Goal: Download file/media

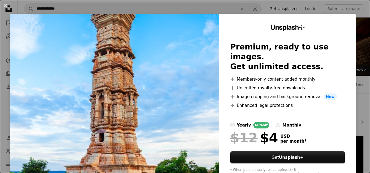
scroll to position [520, 0]
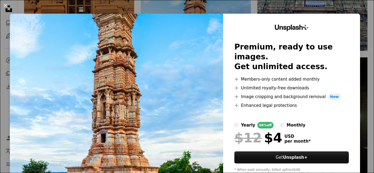
click at [200, 0] on div "An X shape Unsplash+ Premium, ready to use images. Get unlimited access. A plus…" at bounding box center [187, 86] width 374 height 173
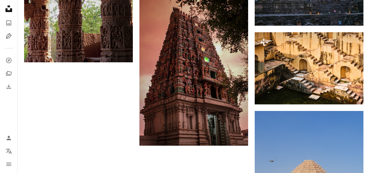
scroll to position [738, 0]
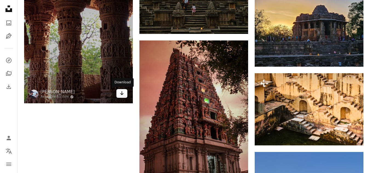
click at [119, 93] on link "Arrow pointing down" at bounding box center [121, 93] width 11 height 9
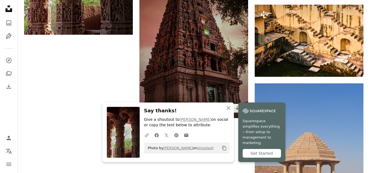
scroll to position [848, 0]
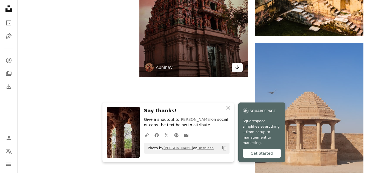
click at [240, 68] on link "Arrow pointing down" at bounding box center [236, 67] width 11 height 9
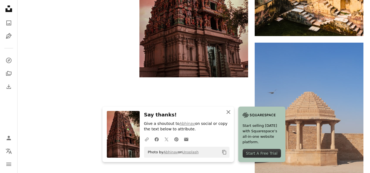
click at [230, 112] on icon "An X shape" at bounding box center [228, 112] width 7 height 7
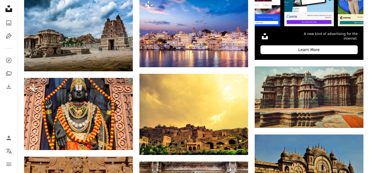
scroll to position [27, 0]
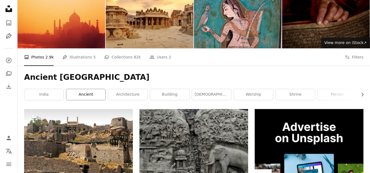
click at [87, 90] on link "ancient" at bounding box center [85, 94] width 39 height 11
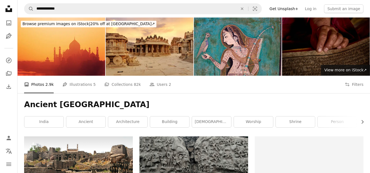
scroll to position [27, 0]
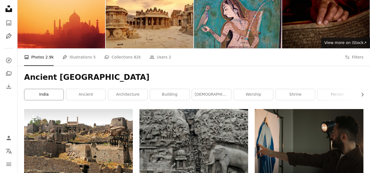
click at [48, 92] on link "india" at bounding box center [43, 94] width 39 height 11
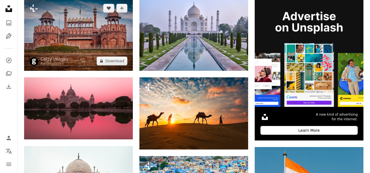
scroll to position [137, 0]
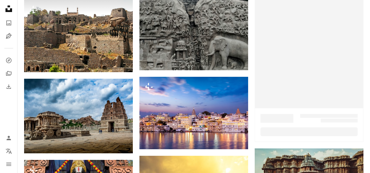
scroll to position [27, 0]
